Goal: Book appointment/travel/reservation

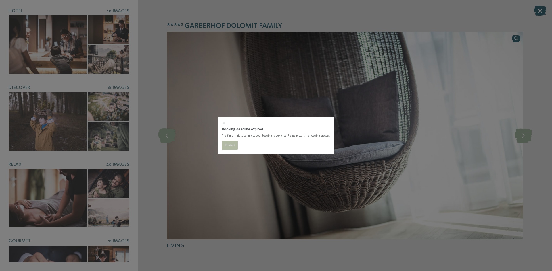
select select "**********"
click at [415, 73] on div "Booking deadline expired The time limit to complete your booking has expired. P…" at bounding box center [276, 135] width 552 height 271
select select "**********"
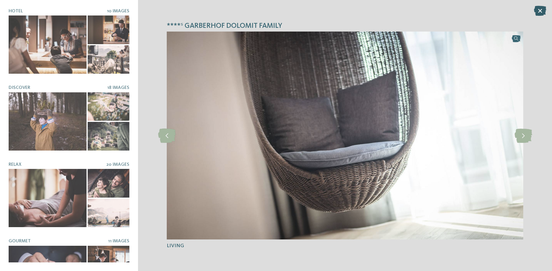
select select "**********"
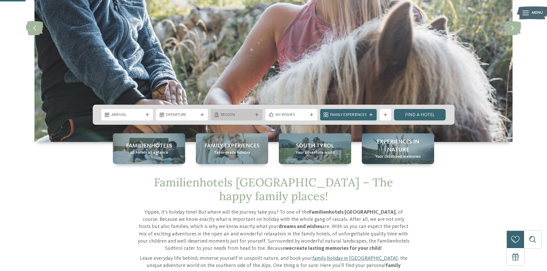
click at [237, 114] on span "Region" at bounding box center [237, 115] width 32 height 6
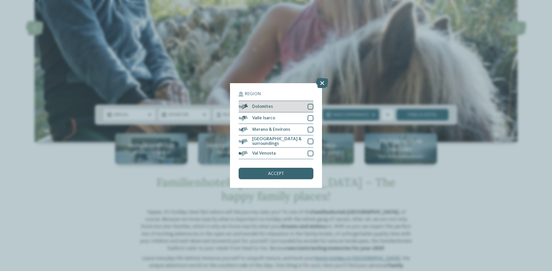
click at [311, 106] on div at bounding box center [310, 107] width 6 height 6
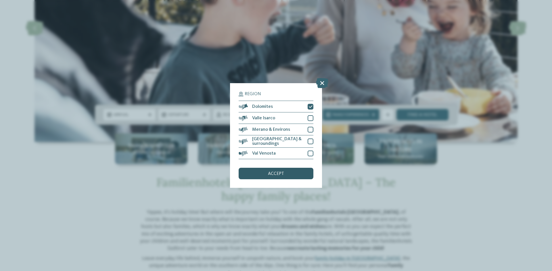
click at [271, 173] on span "accept" at bounding box center [276, 174] width 16 height 5
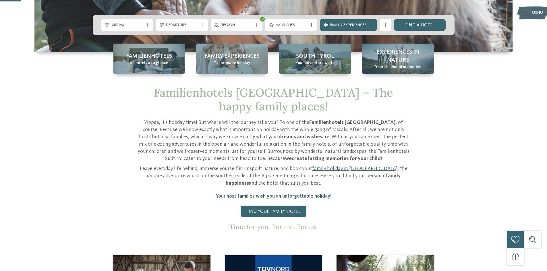
scroll to position [86, 0]
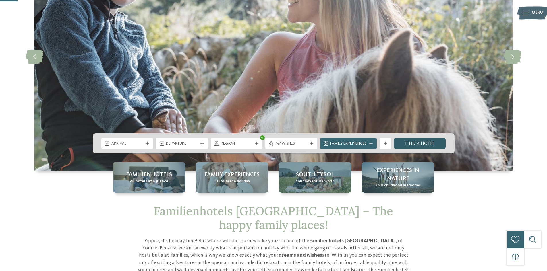
click at [420, 144] on link "Find a hotel" at bounding box center [420, 143] width 52 height 11
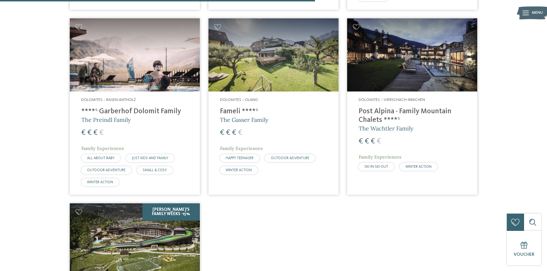
scroll to position [577, 0]
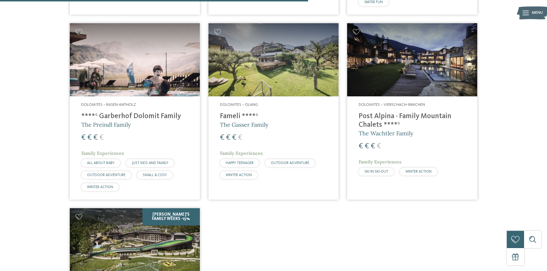
click at [118, 112] on h4 "****ˢ Garberhof Dolomit Family" at bounding box center [134, 116] width 107 height 9
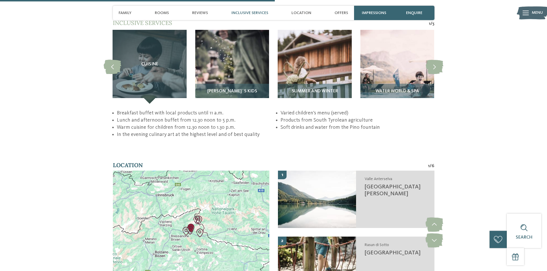
scroll to position [1207, 0]
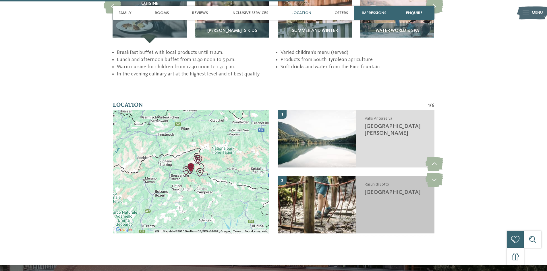
click at [375, 190] on span "[GEOGRAPHIC_DATA]" at bounding box center [393, 193] width 56 height 6
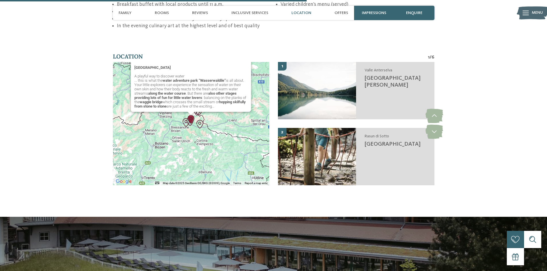
scroll to position [1263, 0]
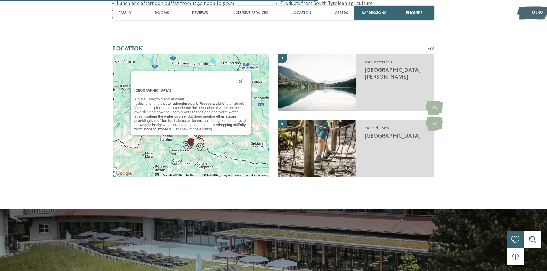
click at [202, 101] on strong "water adventure park “Wasserwaldile”" at bounding box center [194, 103] width 63 height 4
click at [207, 101] on strong "water adventure park “Wasserwaldile”" at bounding box center [194, 103] width 63 height 4
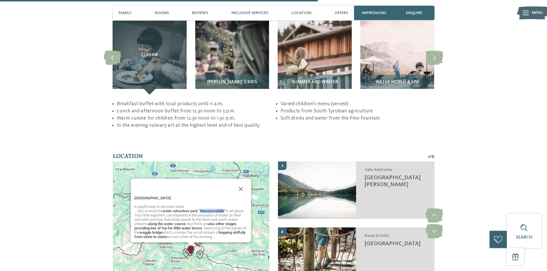
scroll to position [1004, 0]
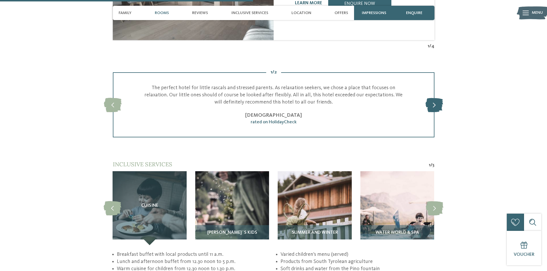
click at [434, 98] on icon at bounding box center [435, 105] width 18 height 14
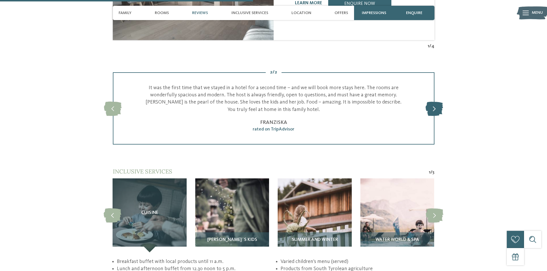
click at [434, 101] on icon at bounding box center [435, 108] width 18 height 14
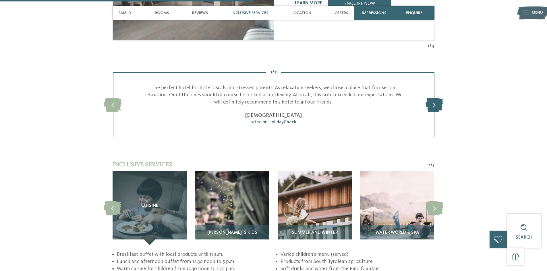
click at [434, 98] on icon at bounding box center [435, 105] width 18 height 14
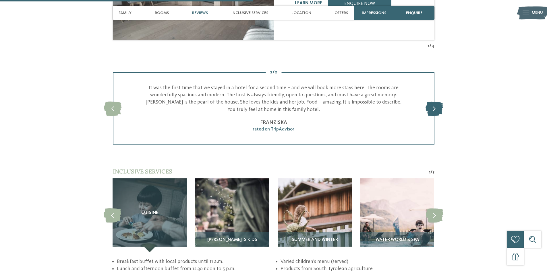
click at [434, 101] on icon at bounding box center [435, 108] width 18 height 14
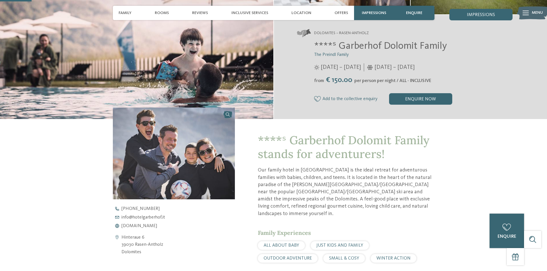
scroll to position [142, 0]
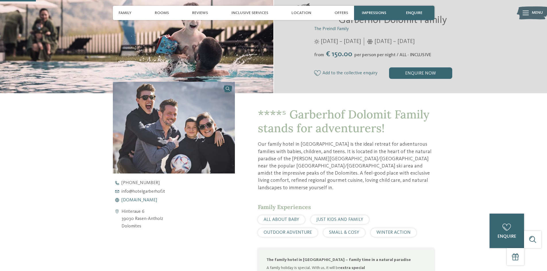
click at [136, 200] on span "[DOMAIN_NAME]" at bounding box center [140, 200] width 36 height 5
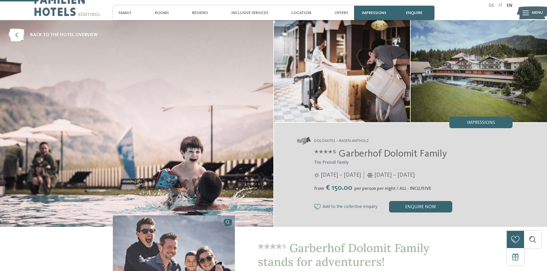
scroll to position [0, 0]
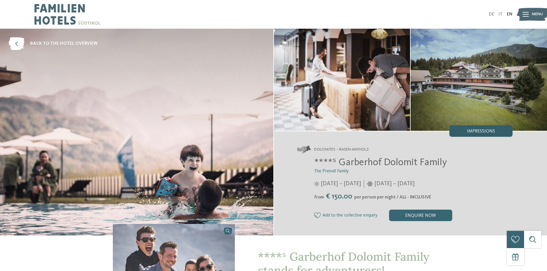
click at [472, 131] on span "Impressions" at bounding box center [481, 131] width 28 height 5
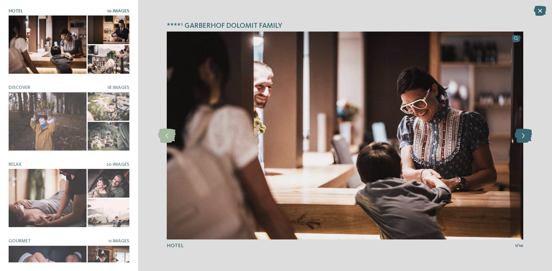
click at [530, 138] on icon at bounding box center [523, 136] width 18 height 14
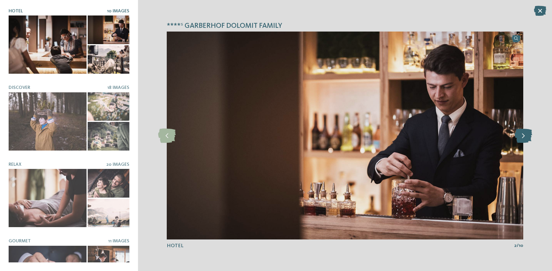
click at [522, 138] on icon at bounding box center [523, 136] width 18 height 14
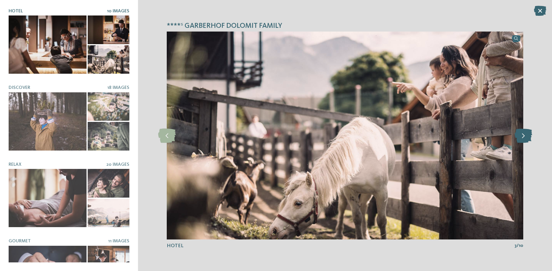
click at [522, 138] on icon at bounding box center [523, 136] width 18 height 14
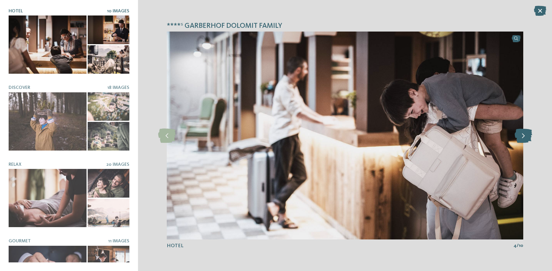
click at [522, 138] on icon at bounding box center [523, 136] width 18 height 14
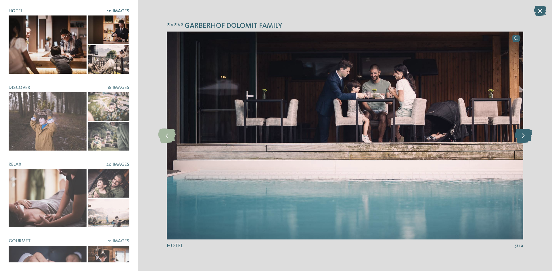
click at [522, 138] on icon at bounding box center [523, 136] width 18 height 14
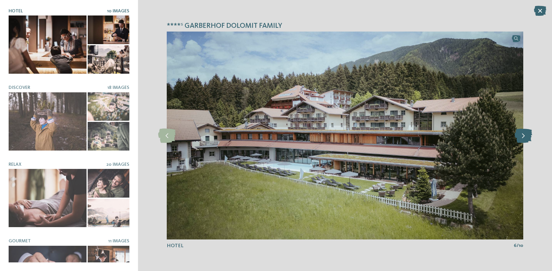
click at [522, 138] on icon at bounding box center [523, 136] width 18 height 14
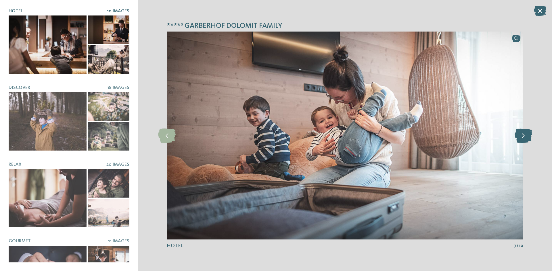
click at [522, 138] on icon at bounding box center [523, 136] width 18 height 14
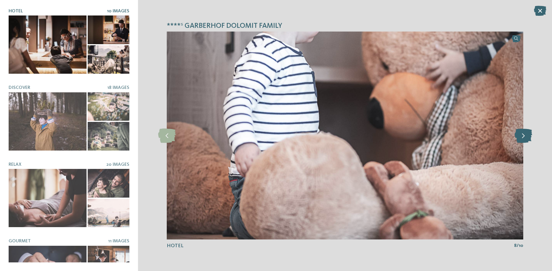
click at [522, 138] on icon at bounding box center [523, 136] width 18 height 14
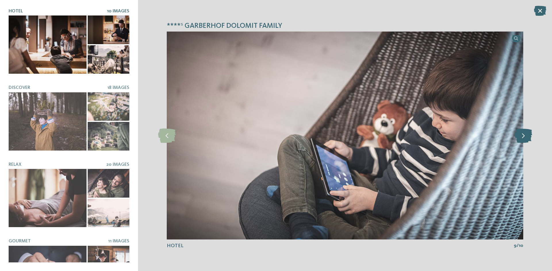
click at [522, 138] on icon at bounding box center [523, 136] width 18 height 14
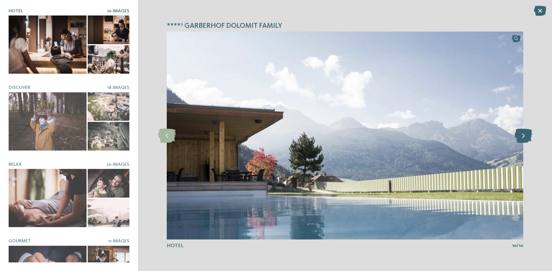
click at [522, 138] on icon at bounding box center [523, 136] width 18 height 14
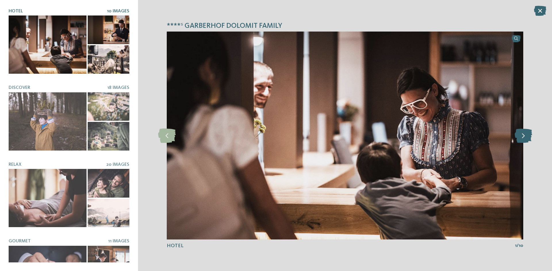
click at [522, 138] on icon at bounding box center [523, 136] width 18 height 14
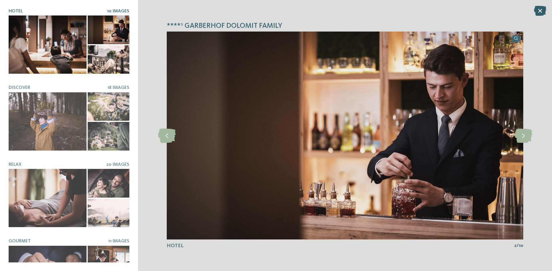
click at [538, 12] on icon at bounding box center [539, 11] width 12 height 10
